Goal: Navigation & Orientation: Find specific page/section

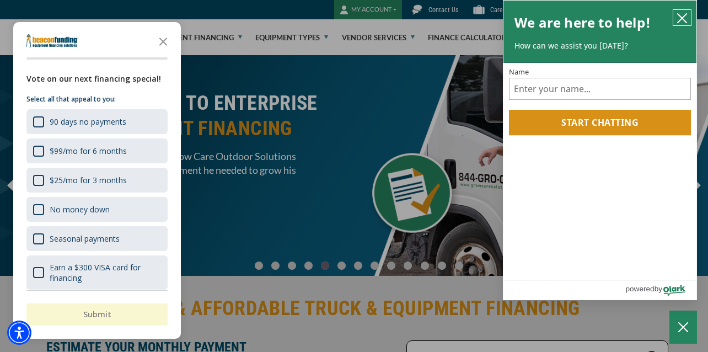
click at [681, 16] on icon "close chatbox" at bounding box center [681, 18] width 11 height 11
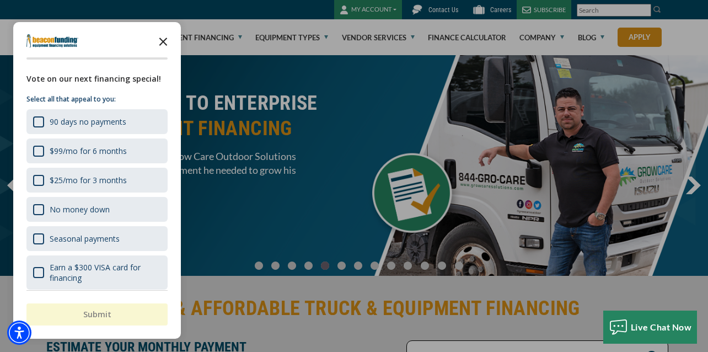
click at [165, 37] on icon "Close the survey" at bounding box center [163, 41] width 22 height 22
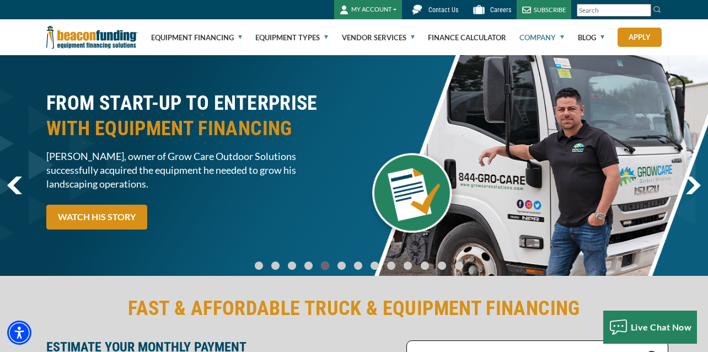
click at [527, 36] on link "Company" at bounding box center [541, 37] width 45 height 35
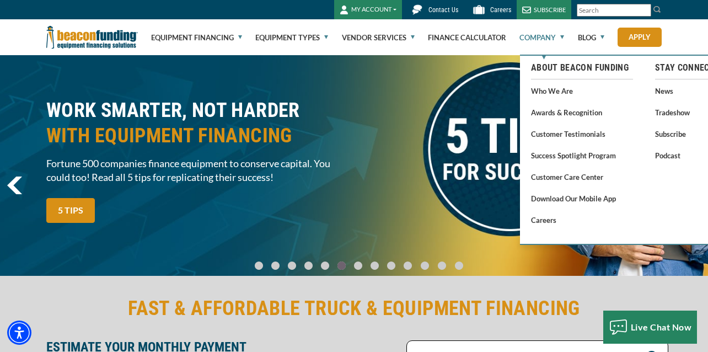
click at [539, 45] on link "Company" at bounding box center [541, 37] width 45 height 35
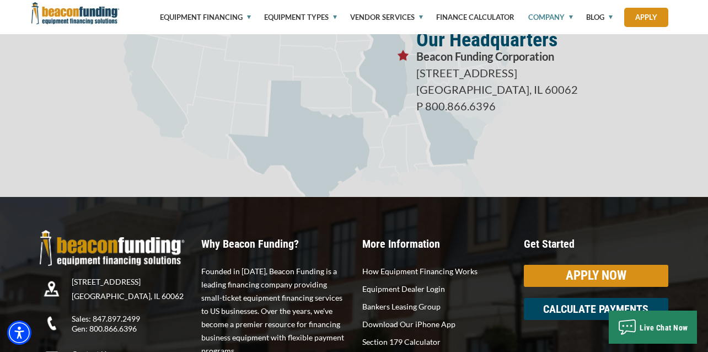
scroll to position [2099, 0]
